Goal: Find specific page/section

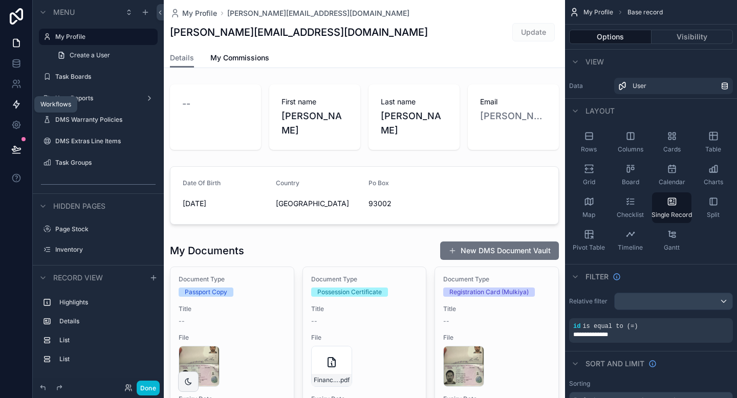
click at [15, 107] on icon at bounding box center [16, 105] width 6 height 8
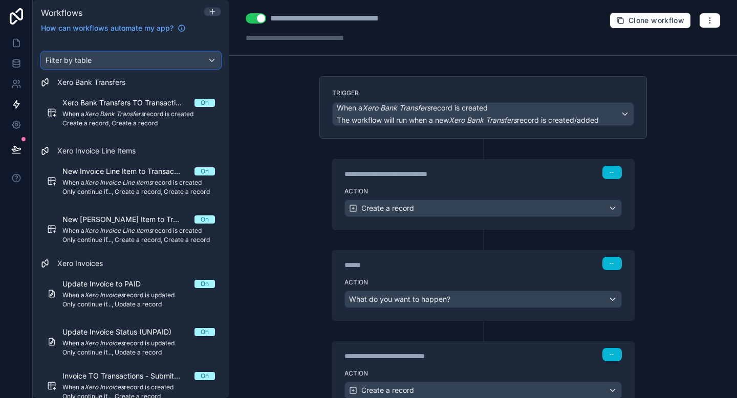
click at [116, 60] on div "Filter by table" at bounding box center [130, 60] width 179 height 16
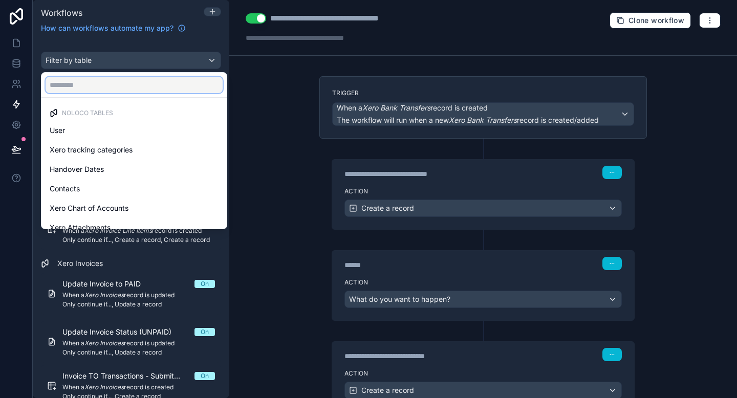
click at [112, 84] on input "text" at bounding box center [134, 85] width 177 height 16
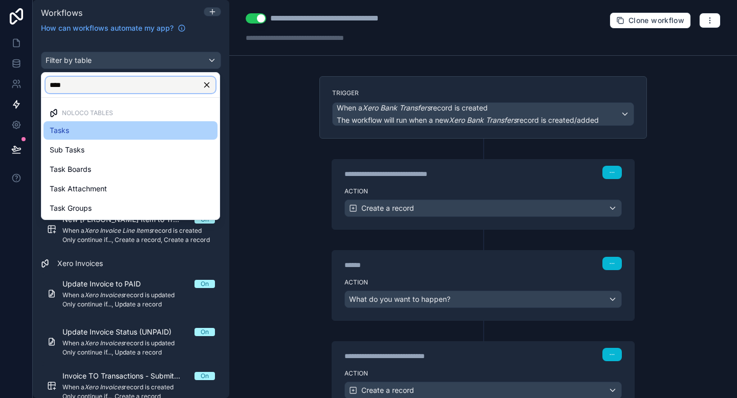
type input "****"
click at [92, 131] on div "Tasks" at bounding box center [131, 130] width 162 height 12
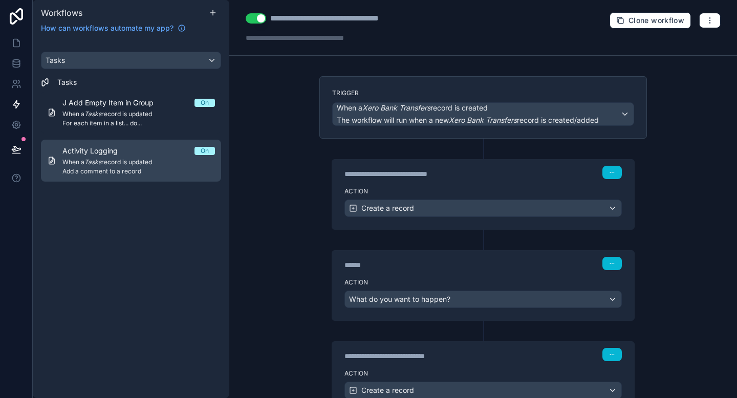
click at [105, 150] on span "Activity Logging" at bounding box center [96, 151] width 68 height 10
